Goal: Information Seeking & Learning: Find specific fact

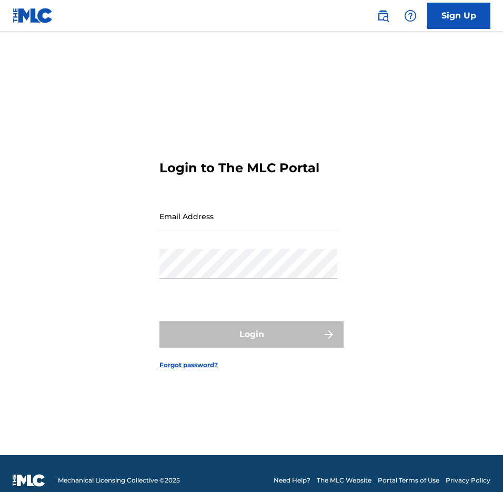
type input "[EMAIL_ADDRESS][DOMAIN_NAME]"
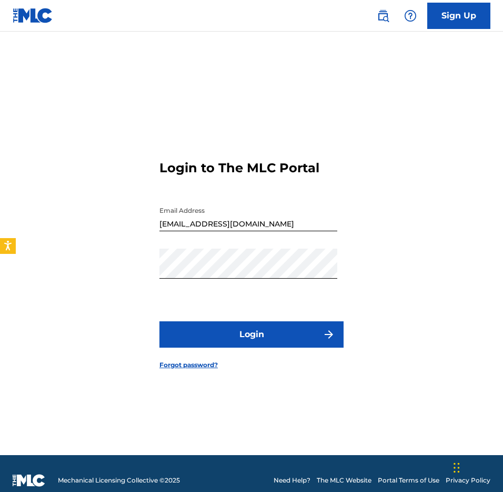
click at [236, 327] on button "Login" at bounding box center [251, 334] width 184 height 26
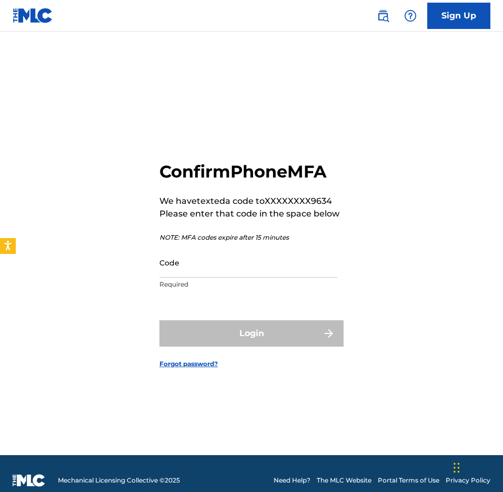
click at [202, 264] on input "Code" at bounding box center [248, 262] width 178 height 30
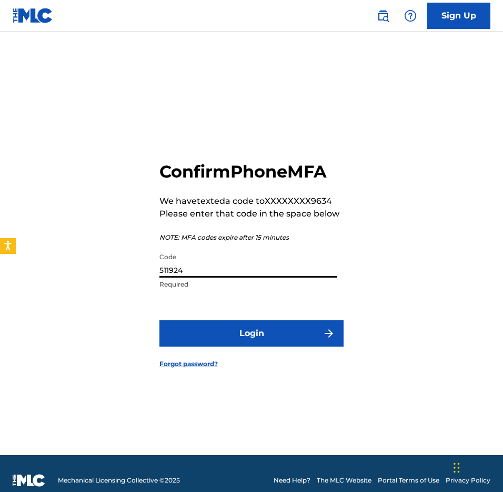
type input "511924"
click at [238, 335] on button "Login" at bounding box center [251, 333] width 184 height 26
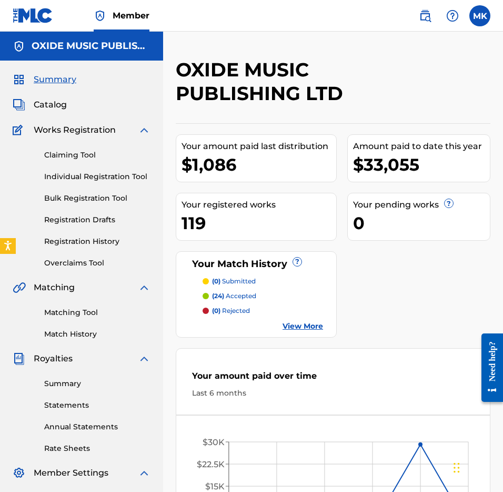
click at [425, 17] on img at bounding box center [425, 15] width 13 height 13
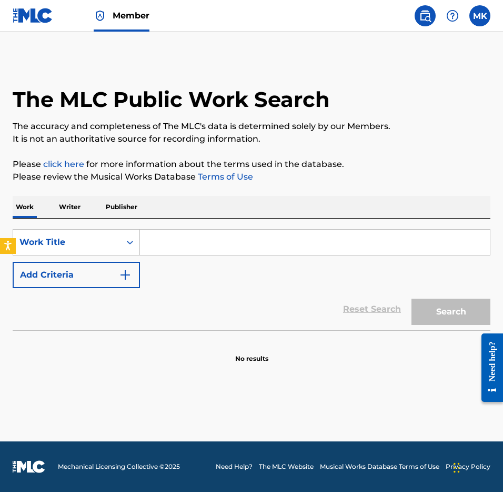
click at [75, 210] on p "Writer" at bounding box center [70, 207] width 28 height 22
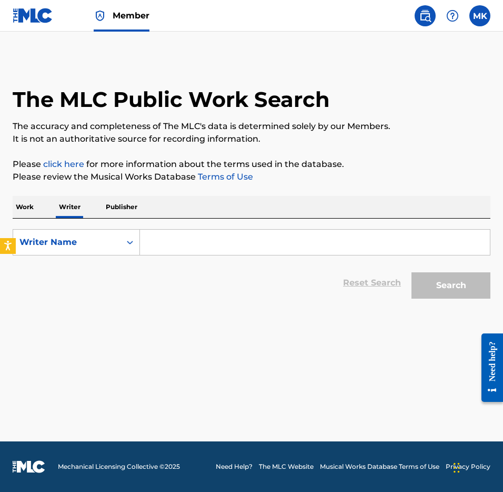
click at [192, 235] on input "Search Form" at bounding box center [315, 241] width 350 height 25
click at [471, 23] on div "MK MK [PERSON_NAME] [PERSON_NAME][EMAIL_ADDRESS][DOMAIN_NAME] Notification Pref…" at bounding box center [449, 15] width 82 height 21
click at [476, 18] on label at bounding box center [479, 15] width 21 height 21
click at [480, 16] on input "MK [PERSON_NAME] [PERSON_NAME][EMAIL_ADDRESS][DOMAIN_NAME] Notification Prefere…" at bounding box center [480, 16] width 0 height 0
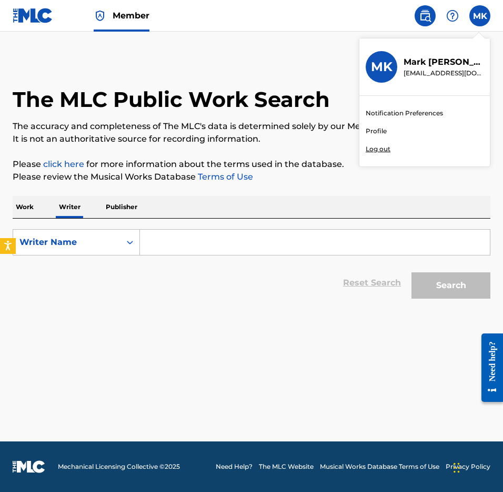
click at [265, 129] on p "The accuracy and completeness of The MLC's data is determined solely by our Mem…" at bounding box center [252, 126] width 478 height 13
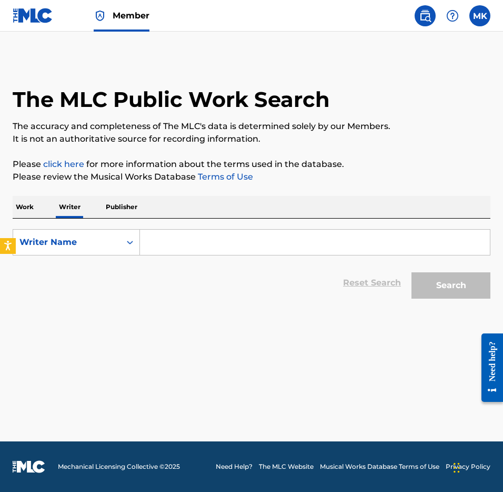
click at [166, 244] on input "Search Form" at bounding box center [315, 241] width 350 height 25
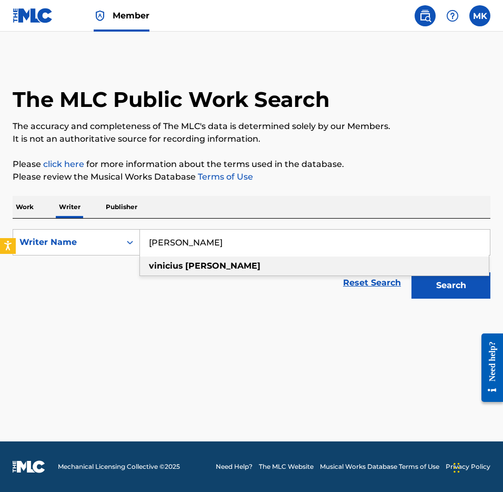
type input "[PERSON_NAME]"
click at [176, 265] on strong "vinicius" at bounding box center [166, 265] width 34 height 10
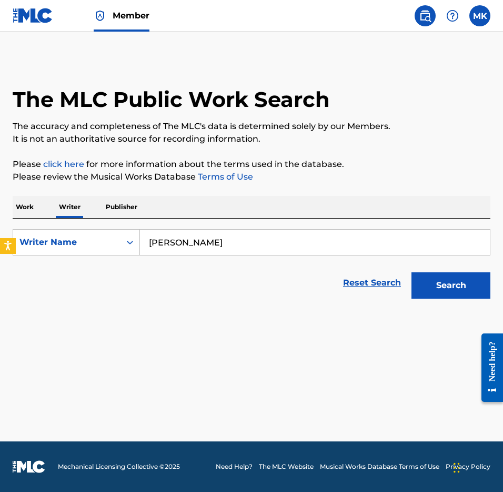
click at [447, 285] on button "Search" at bounding box center [451, 285] width 79 height 26
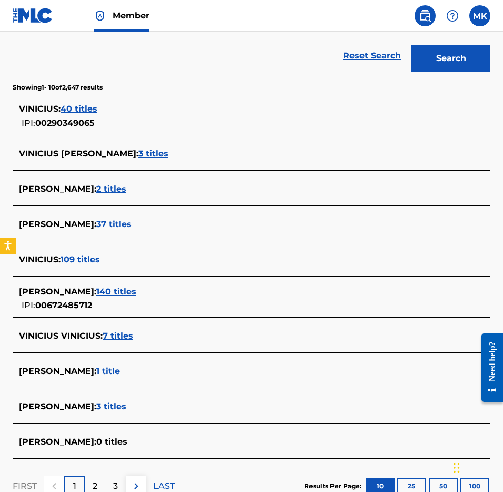
scroll to position [239, 0]
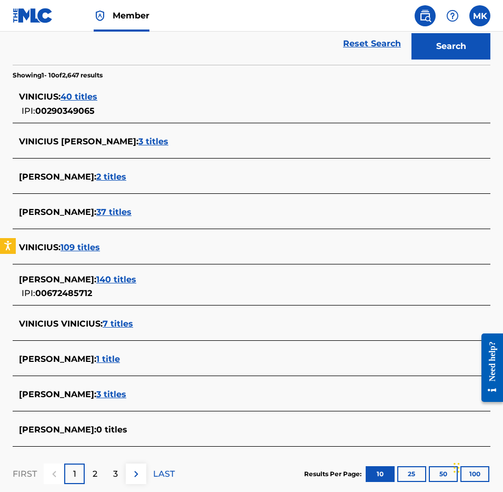
click at [108, 278] on span "140 titles" at bounding box center [116, 279] width 40 height 10
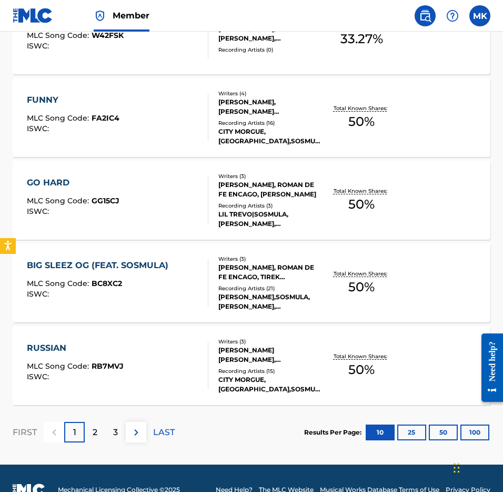
scroll to position [800, 0]
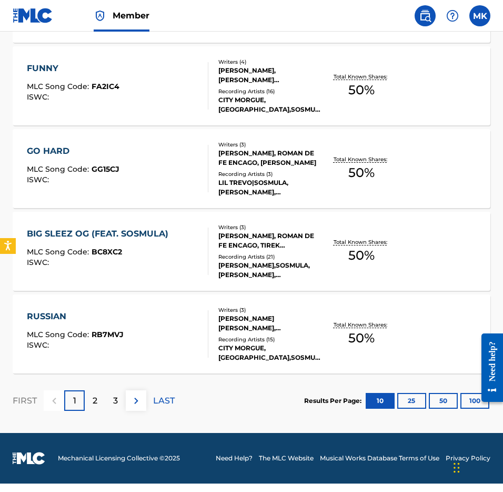
click at [446, 402] on button "50" at bounding box center [443, 401] width 29 height 16
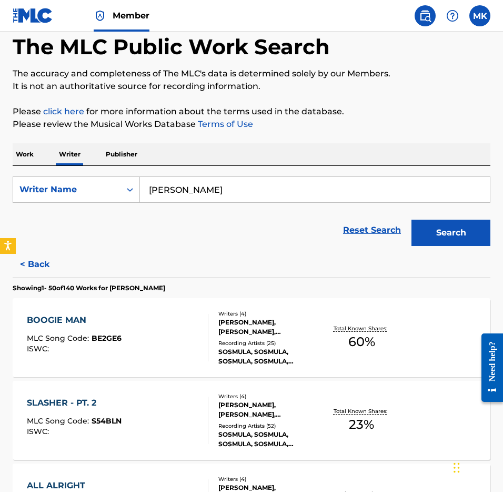
scroll to position [68, 0]
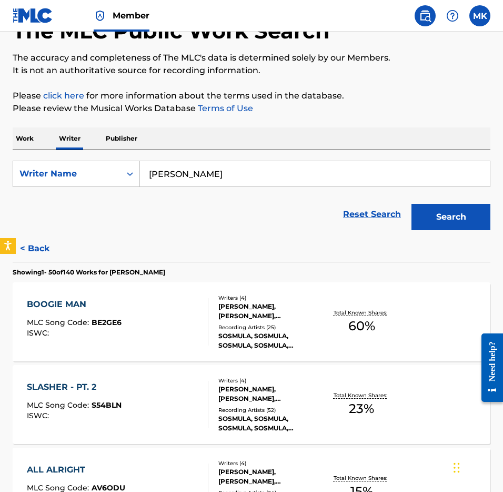
click at [273, 318] on div "[PERSON_NAME], [PERSON_NAME], [PERSON_NAME], [PERSON_NAME]" at bounding box center [270, 311] width 104 height 19
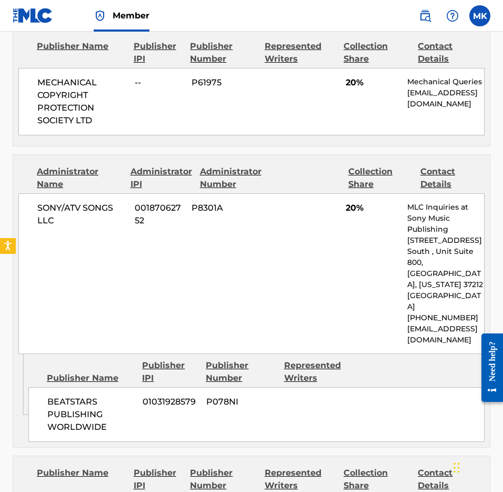
scroll to position [539, 0]
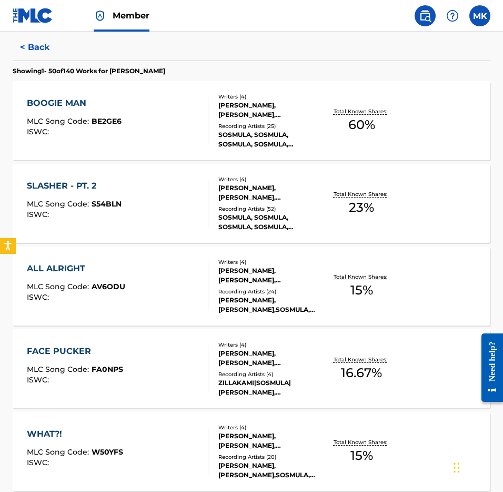
scroll to position [270, 0]
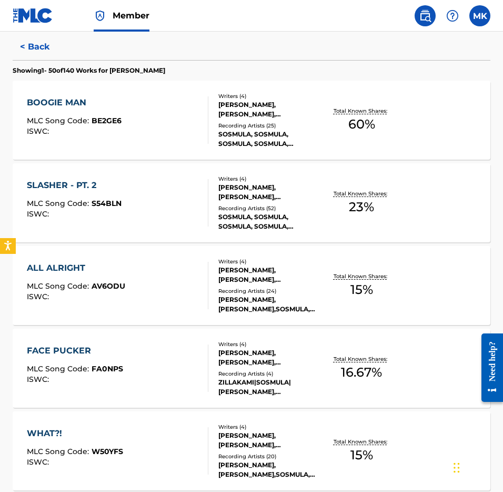
click at [67, 185] on div "SLASHER - PT. 2" at bounding box center [74, 185] width 95 height 13
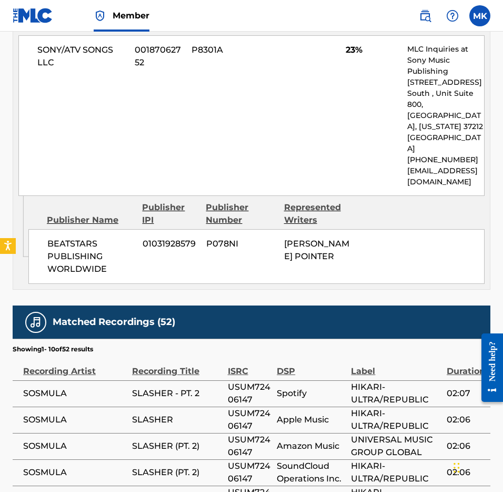
scroll to position [454, 0]
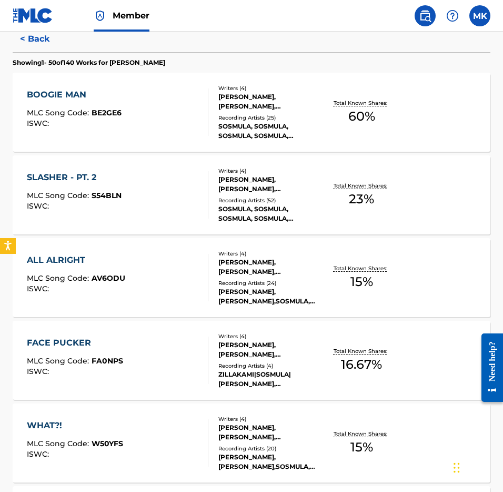
scroll to position [284, 0]
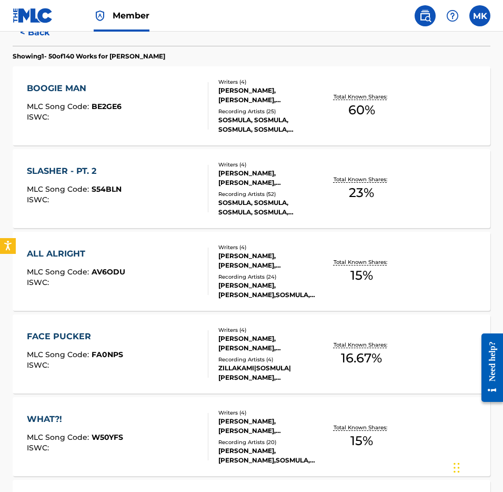
click at [264, 255] on div "[PERSON_NAME], [PERSON_NAME], [PERSON_NAME], [PERSON_NAME]" at bounding box center [270, 260] width 104 height 19
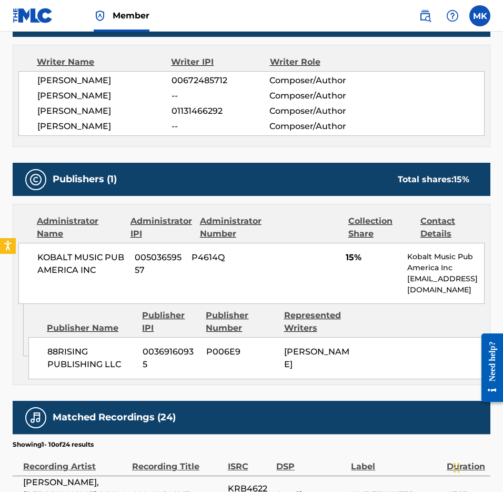
scroll to position [368, 0]
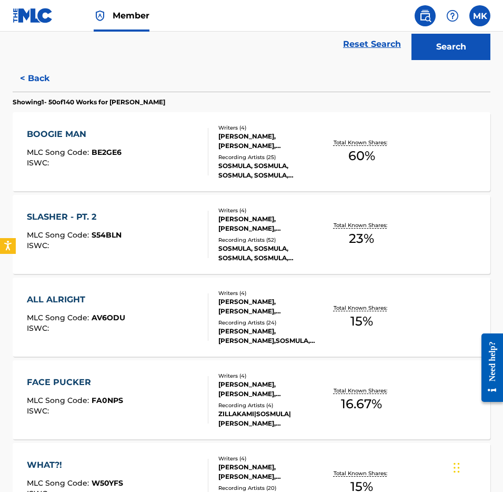
scroll to position [230, 0]
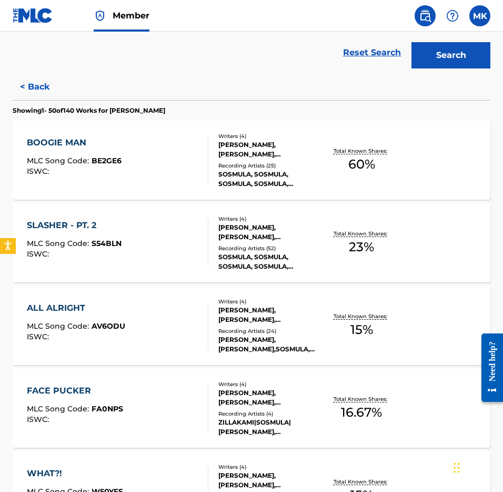
click at [248, 149] on div "[PERSON_NAME], [PERSON_NAME], [PERSON_NAME], [PERSON_NAME]" at bounding box center [270, 149] width 104 height 19
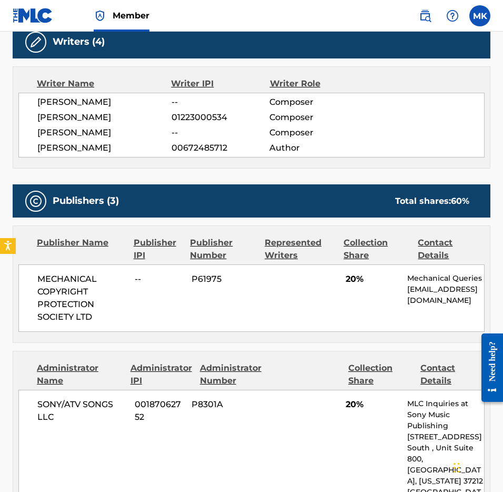
scroll to position [330, 0]
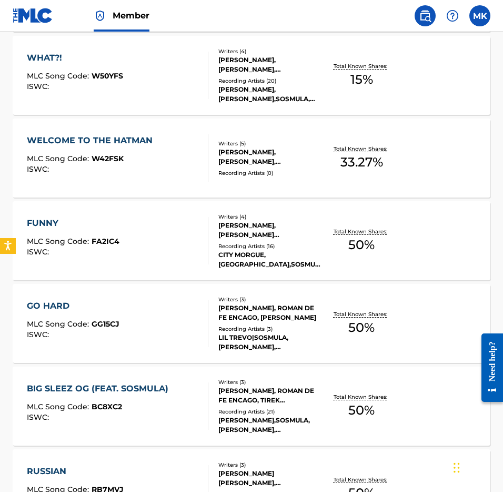
scroll to position [665, 0]
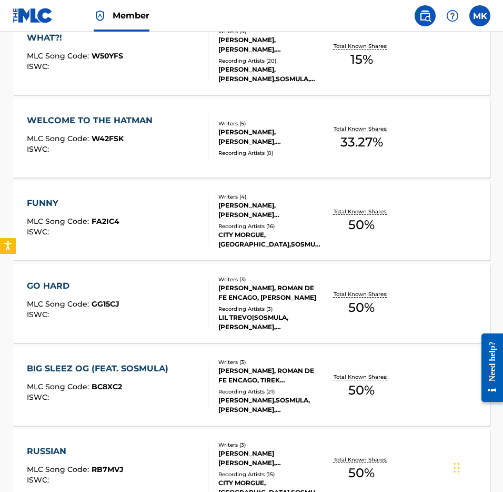
click at [265, 216] on div "[PERSON_NAME], [PERSON_NAME] [PERSON_NAME] PLEASANT, [PERSON_NAME] [PERSON_NAME…" at bounding box center [270, 209] width 104 height 19
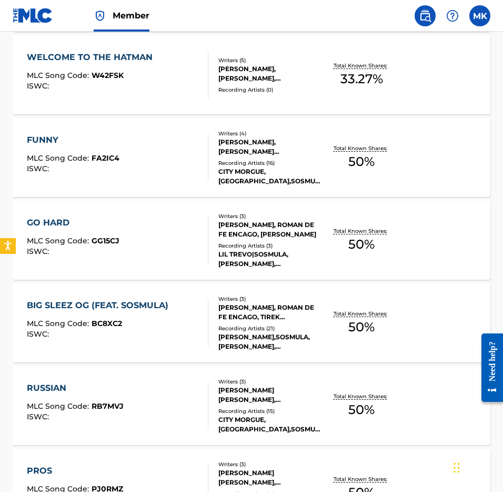
scroll to position [736, 0]
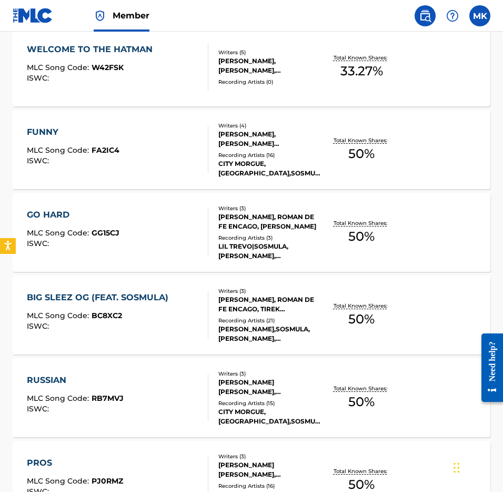
click at [266, 219] on div "[PERSON_NAME], ROMAN DE FE ENCAGO, [PERSON_NAME]" at bounding box center [270, 221] width 104 height 19
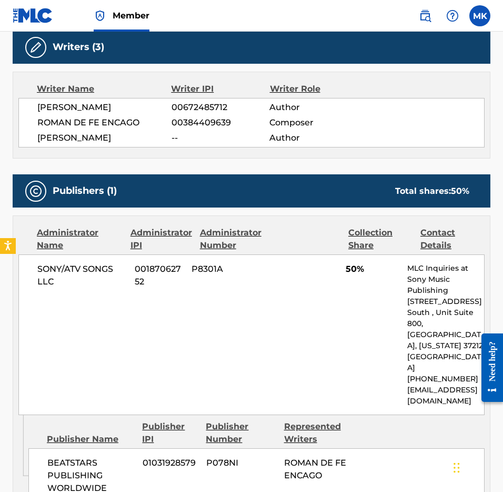
scroll to position [342, 0]
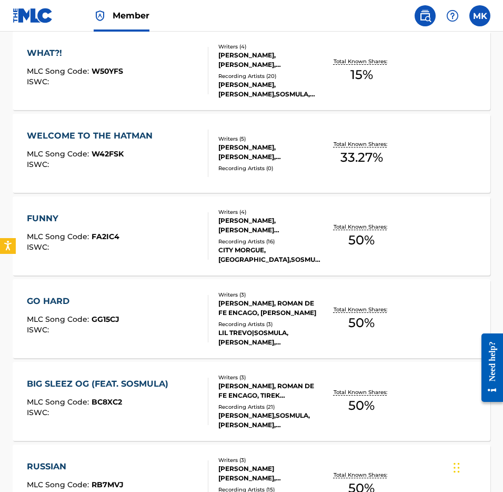
scroll to position [651, 0]
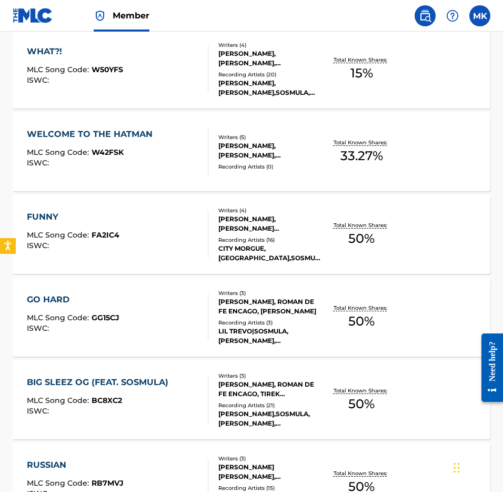
click at [229, 149] on div "[PERSON_NAME], [PERSON_NAME], [PERSON_NAME], [PERSON_NAME], [PERSON_NAME]" at bounding box center [270, 150] width 104 height 19
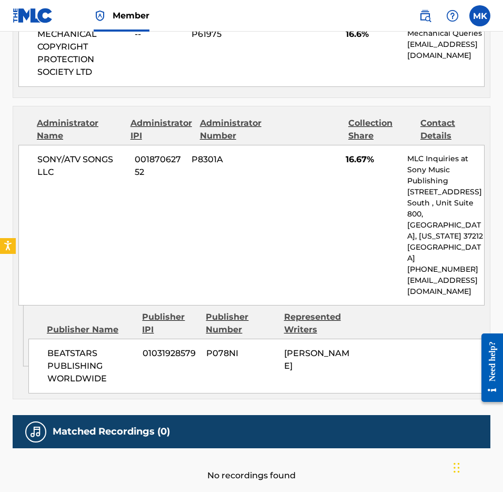
scroll to position [648, 0]
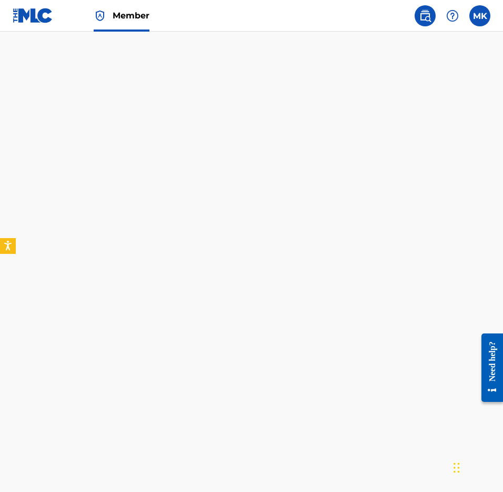
scroll to position [4105, 0]
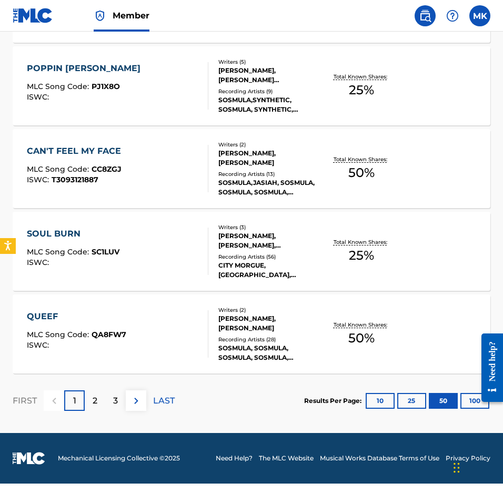
click at [258, 315] on div "[PERSON_NAME], [PERSON_NAME]" at bounding box center [270, 323] width 104 height 19
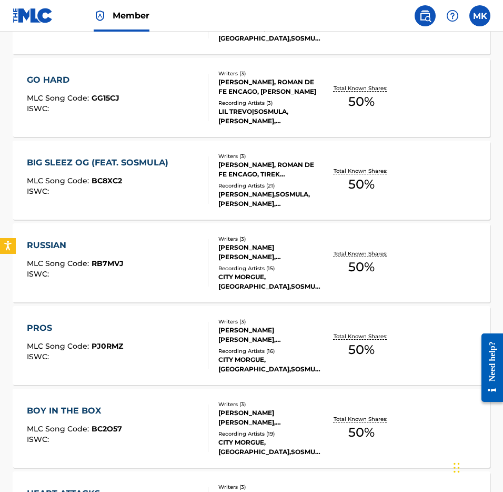
scroll to position [875, 0]
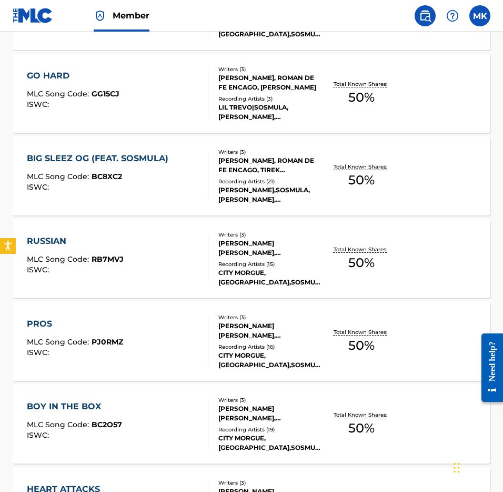
click at [240, 160] on div "[PERSON_NAME], ROMAN DE FE ENCAGO, TIREK [PERSON_NAME]" at bounding box center [270, 165] width 104 height 19
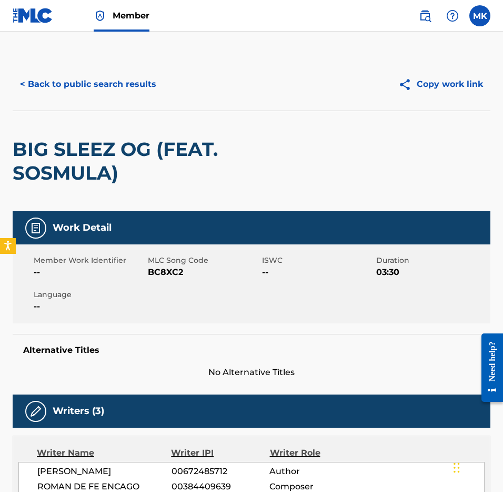
click at [60, 80] on button "< Back to public search results" at bounding box center [88, 84] width 151 height 26
